Goal: Navigation & Orientation: Find specific page/section

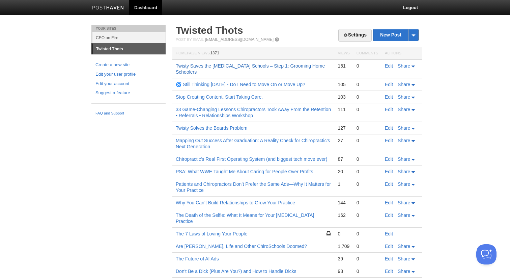
click at [204, 66] on link "Twisty Saves the [MEDICAL_DATA] Schools – Step 1: Grooming Home Schoolers" at bounding box center [250, 68] width 149 height 11
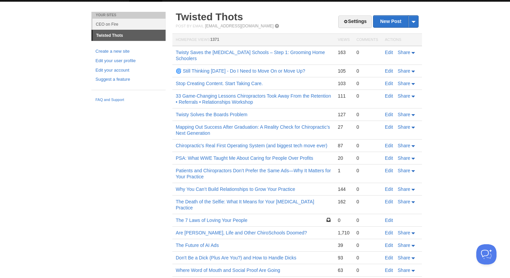
click at [33, 31] on body "Dashboard Logout Your Sites CEO on Fire Twisted Thots Create a new site Edit yo…" at bounding box center [255, 172] width 510 height 370
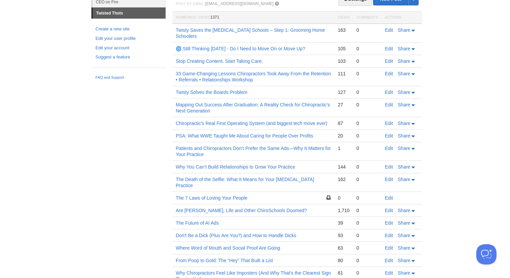
scroll to position [40, 0]
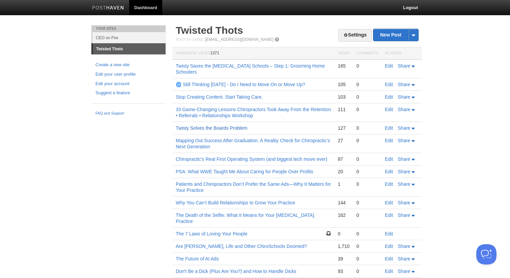
click at [205, 128] on link "Twisty Solves the Boards Problem" at bounding box center [212, 127] width 72 height 5
click at [193, 129] on link "Twisty Solves the Boards Problem" at bounding box center [212, 127] width 72 height 5
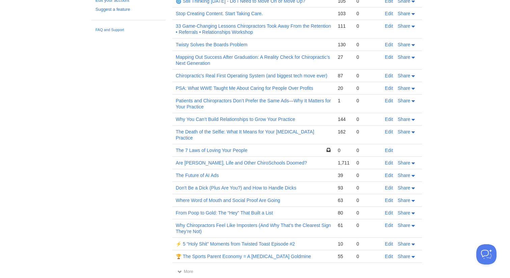
scroll to position [87, 0]
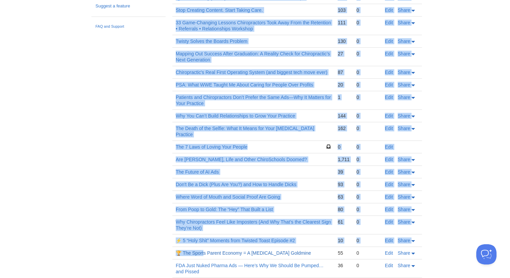
drag, startPoint x: 172, startPoint y: 62, endPoint x: 202, endPoint y: 246, distance: 186.2
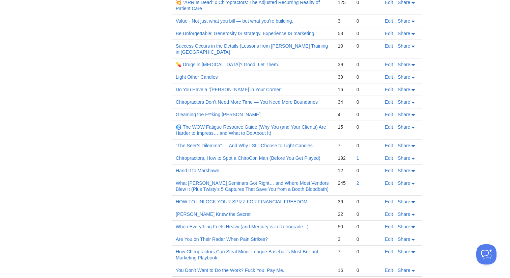
scroll to position [2195, 0]
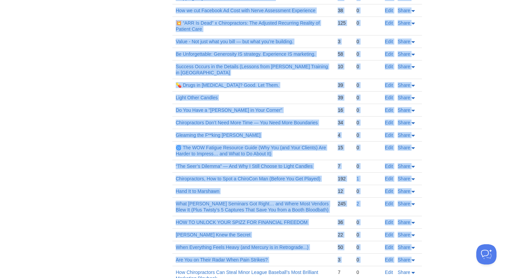
drag, startPoint x: 420, startPoint y: 254, endPoint x: 325, endPoint y: 212, distance: 103.2
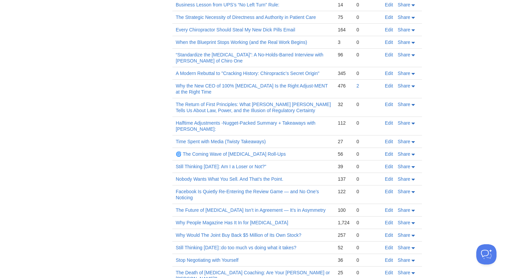
drag, startPoint x: 420, startPoint y: 252, endPoint x: 357, endPoint y: -6, distance: 265.8
